Goal: Navigation & Orientation: Understand site structure

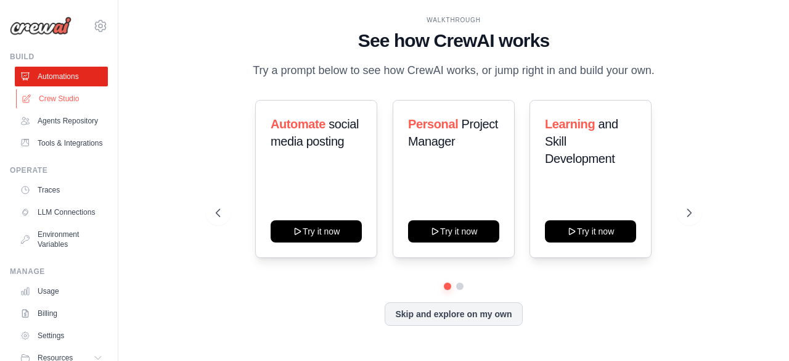
click at [50, 100] on link "Crew Studio" at bounding box center [62, 99] width 93 height 20
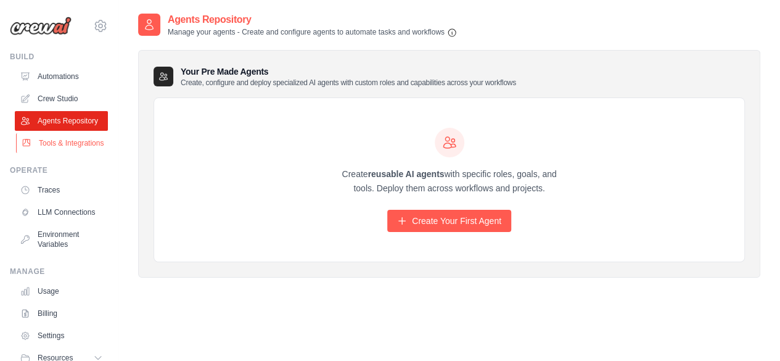
click at [55, 153] on link "Tools & Integrations" at bounding box center [62, 143] width 93 height 20
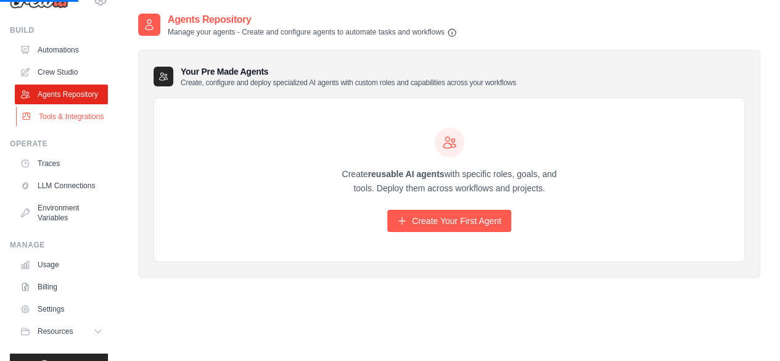
scroll to position [41, 0]
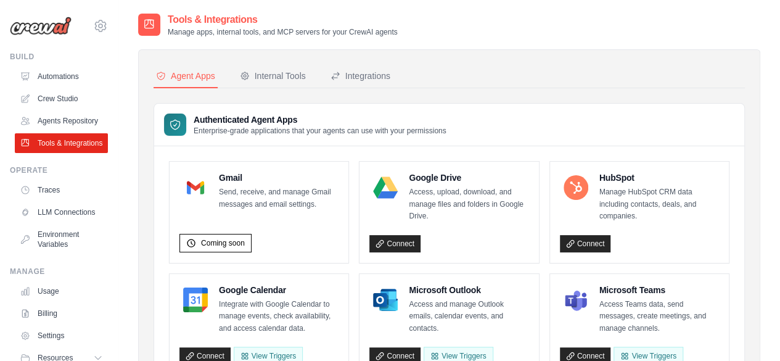
click at [55, 153] on link "Tools & Integrations" at bounding box center [61, 143] width 93 height 20
click at [65, 200] on link "Traces" at bounding box center [62, 190] width 93 height 20
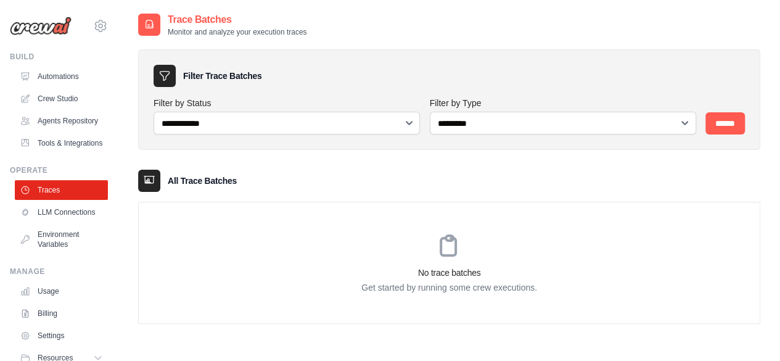
scroll to position [25, 0]
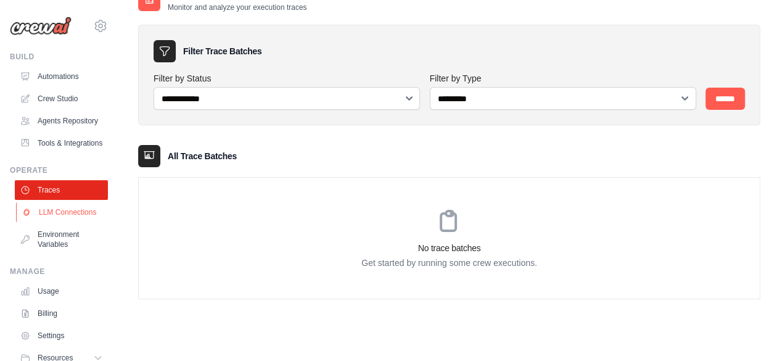
click at [44, 222] on link "LLM Connections" at bounding box center [62, 212] width 93 height 20
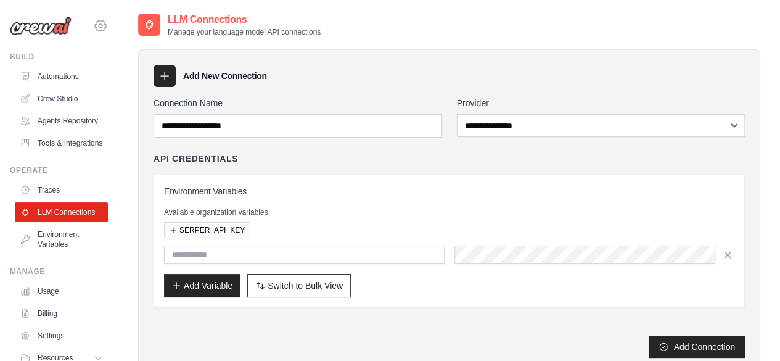
click at [93, 22] on icon at bounding box center [100, 25] width 15 height 15
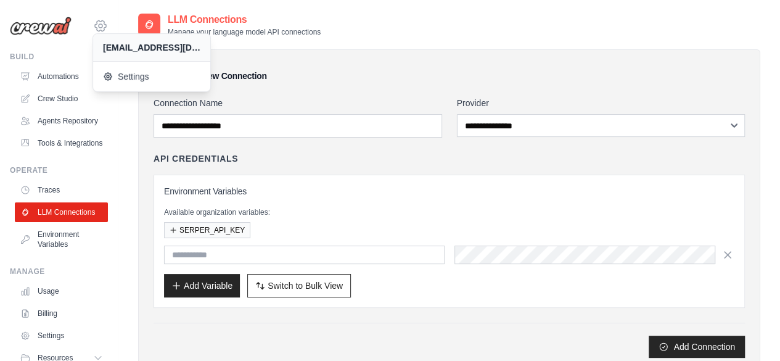
click at [93, 22] on icon at bounding box center [100, 25] width 15 height 15
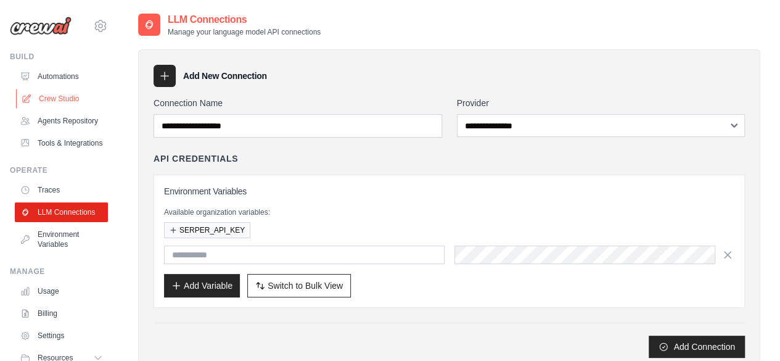
click at [70, 92] on link "Crew Studio" at bounding box center [62, 99] width 93 height 20
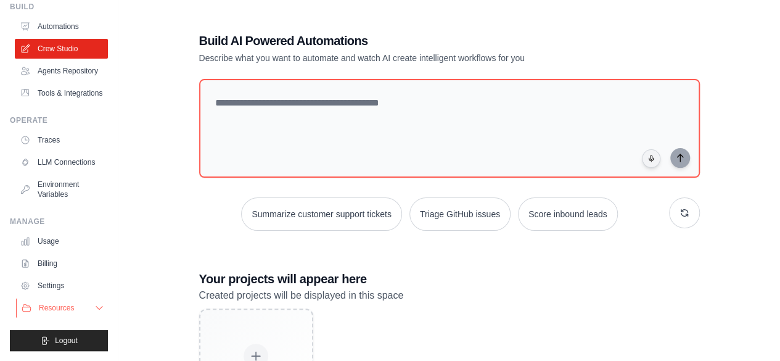
click at [84, 304] on button "Resources" at bounding box center [62, 308] width 93 height 20
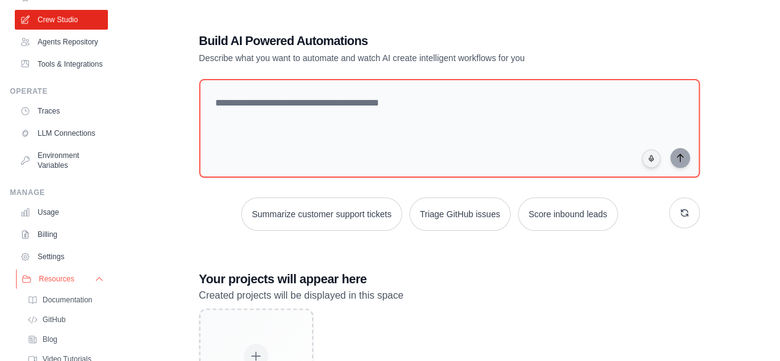
scroll to position [158, 0]
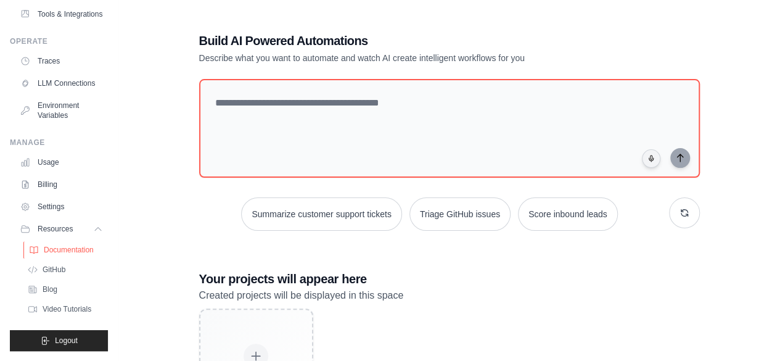
click at [83, 253] on span "Documentation" at bounding box center [69, 250] width 50 height 10
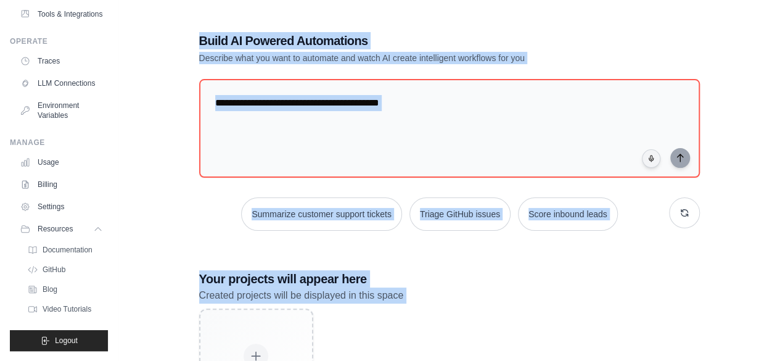
drag, startPoint x: 100, startPoint y: 324, endPoint x: 175, endPoint y: 366, distance: 86.1
click at [175, 360] on html "ajku7894@gmail.com Settings Build Automations" at bounding box center [390, 232] width 780 height 464
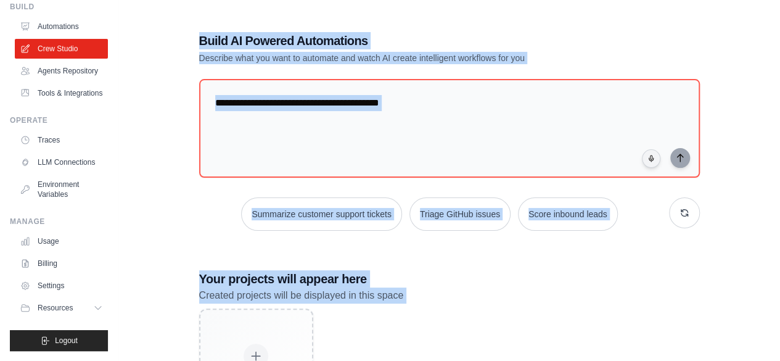
click at [146, 264] on div "Build AI Powered Automations Describe what you want to automate and watch AI cr…" at bounding box center [449, 231] width 622 height 439
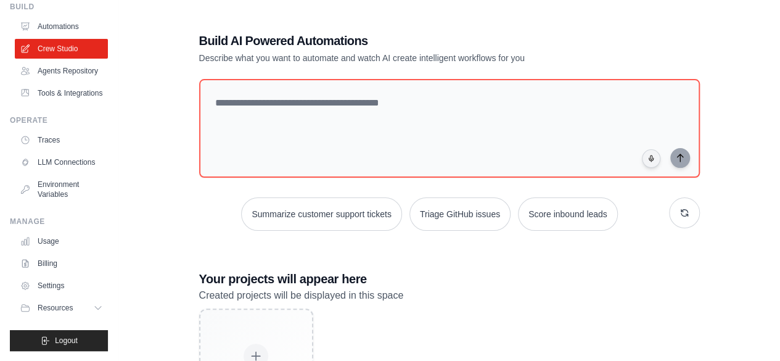
click at [146, 264] on div "Build AI Powered Automations Describe what you want to automate and watch AI cr…" at bounding box center [449, 231] width 622 height 439
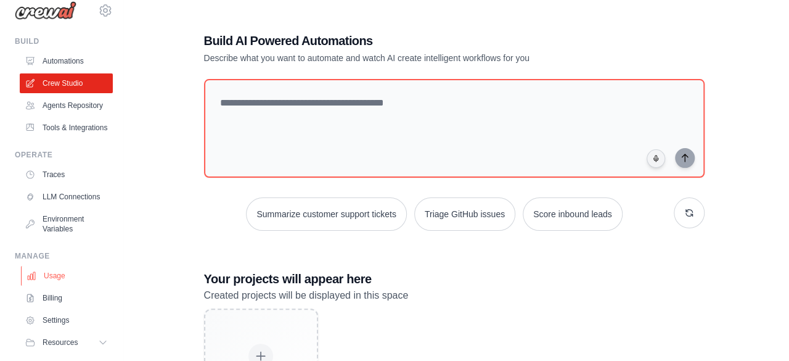
scroll to position [0, 0]
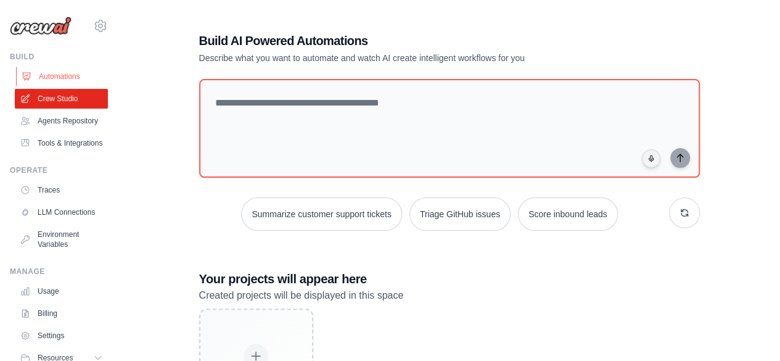
click at [70, 73] on link "Automations" at bounding box center [62, 77] width 93 height 20
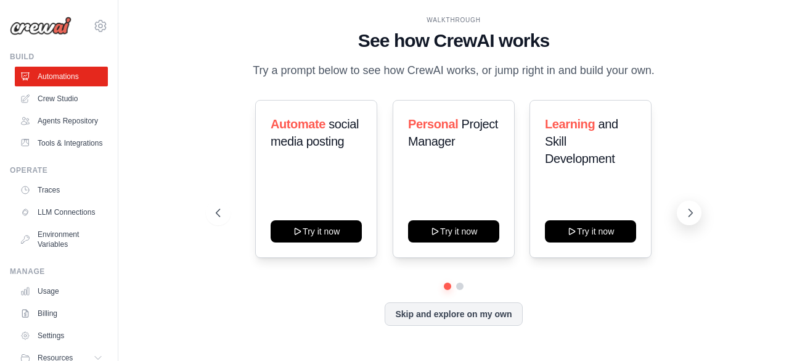
click at [687, 213] on icon at bounding box center [690, 213] width 12 height 12
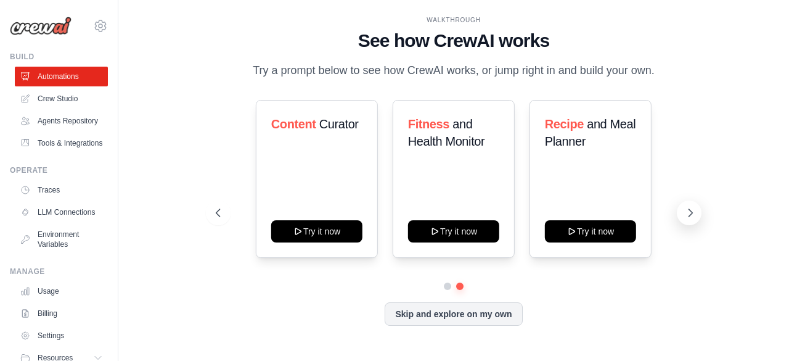
click at [687, 213] on icon at bounding box center [690, 213] width 12 height 12
